Goal: Task Accomplishment & Management: Manage account settings

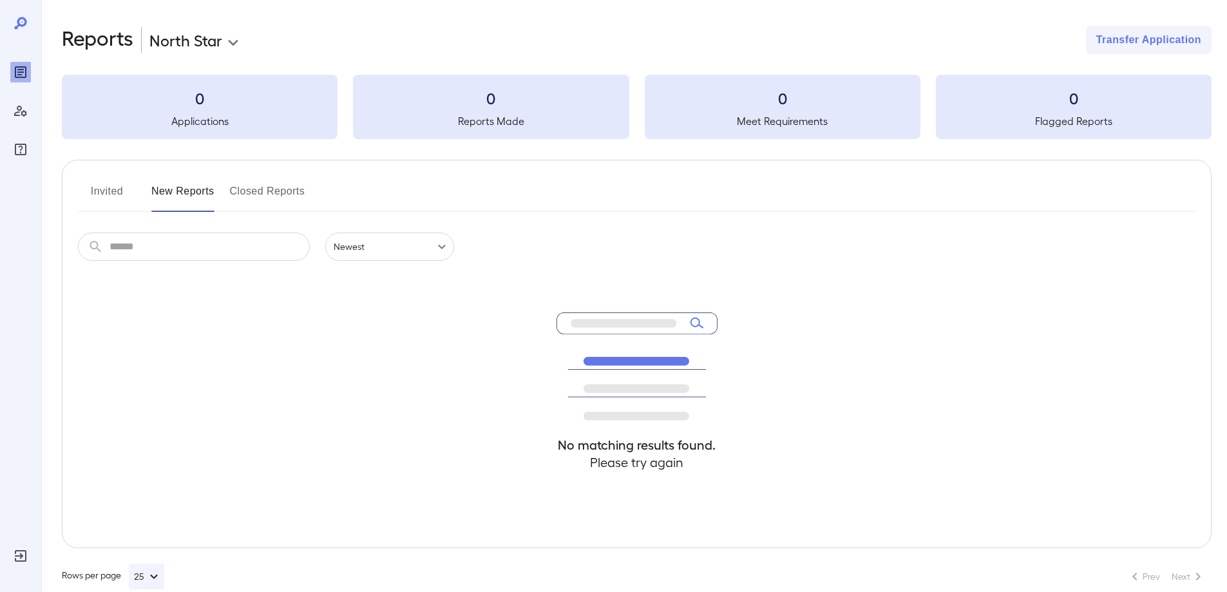
click at [21, 82] on div "Reports" at bounding box center [20, 72] width 21 height 21
click at [13, 565] on div "Log Out" at bounding box center [20, 556] width 21 height 21
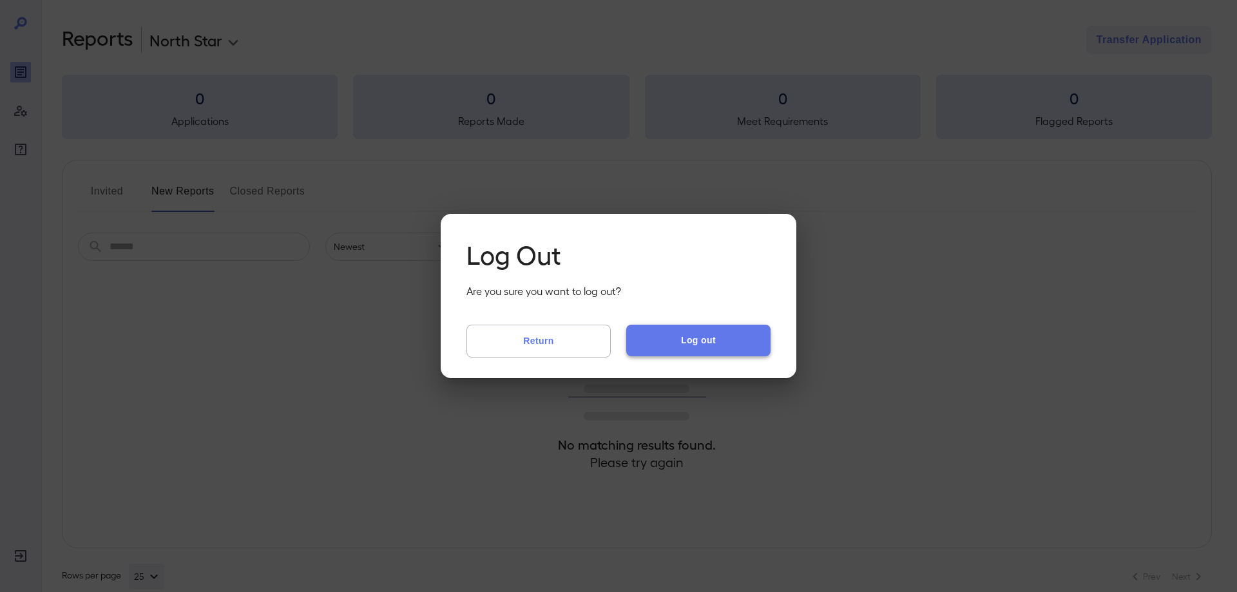
click at [695, 334] on button "Log out" at bounding box center [698, 340] width 144 height 31
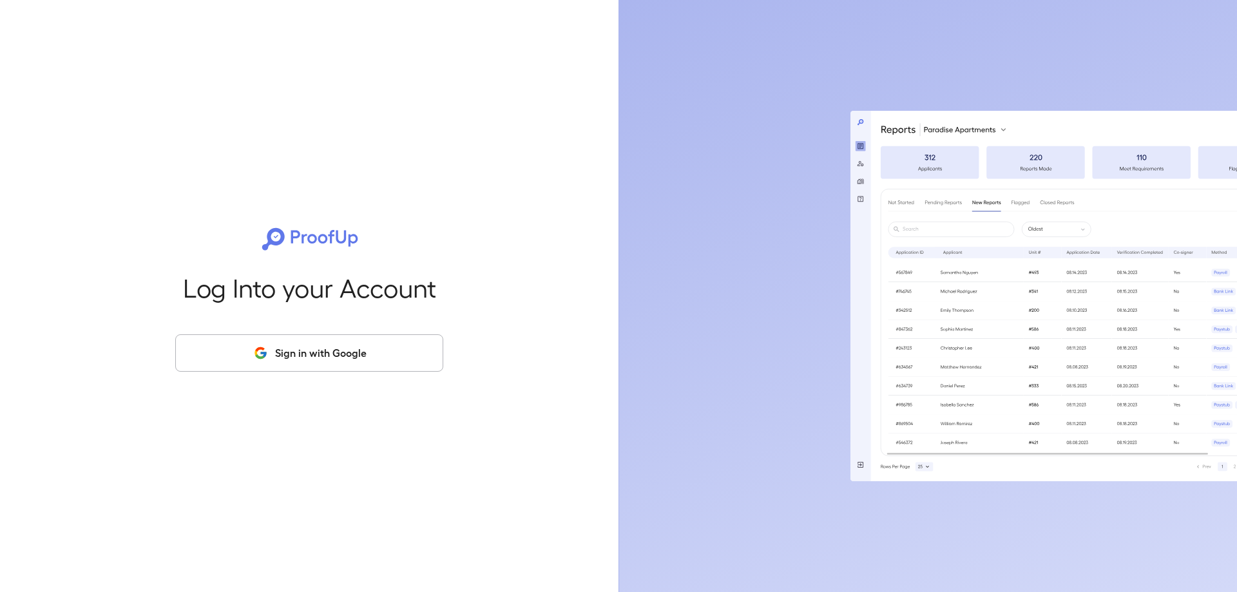
click at [335, 351] on button "Sign in with Google" at bounding box center [309, 352] width 268 height 37
